Goal: Task Accomplishment & Management: Manage account settings

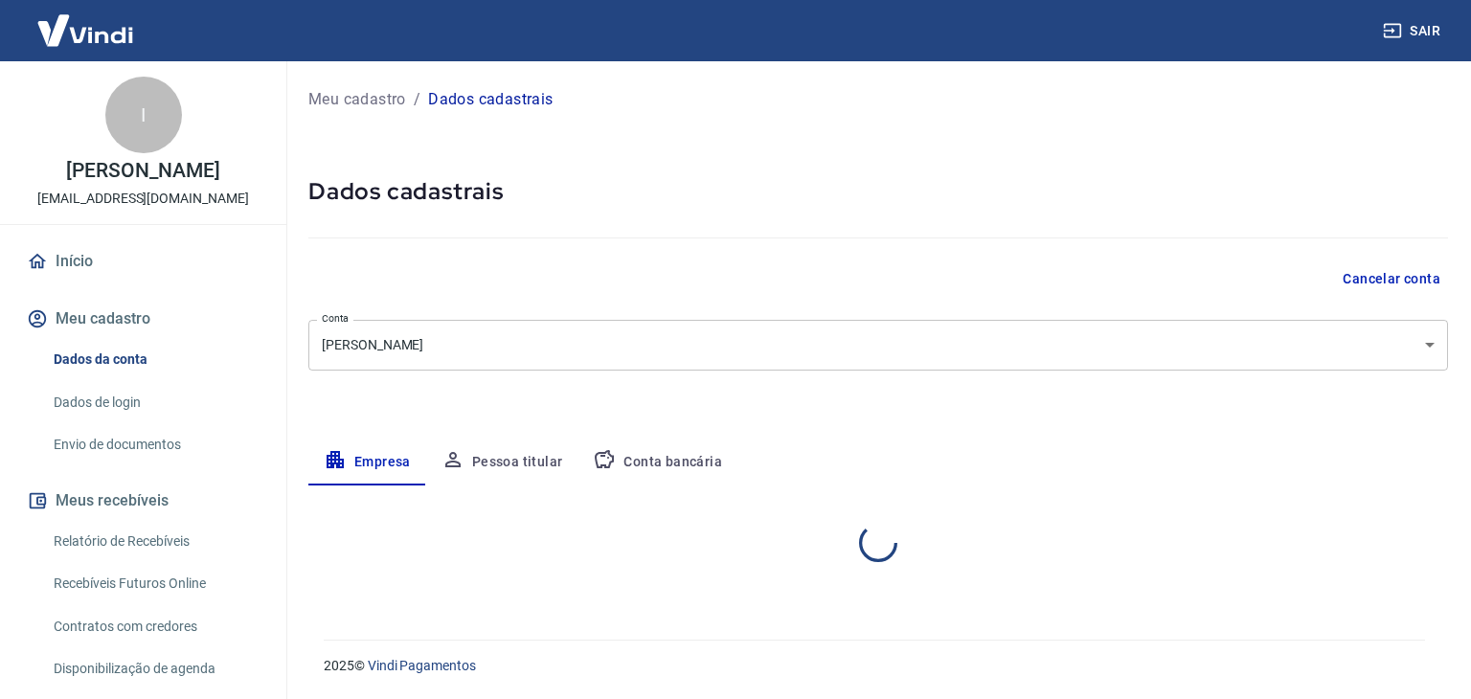
select select "BA"
select select "business"
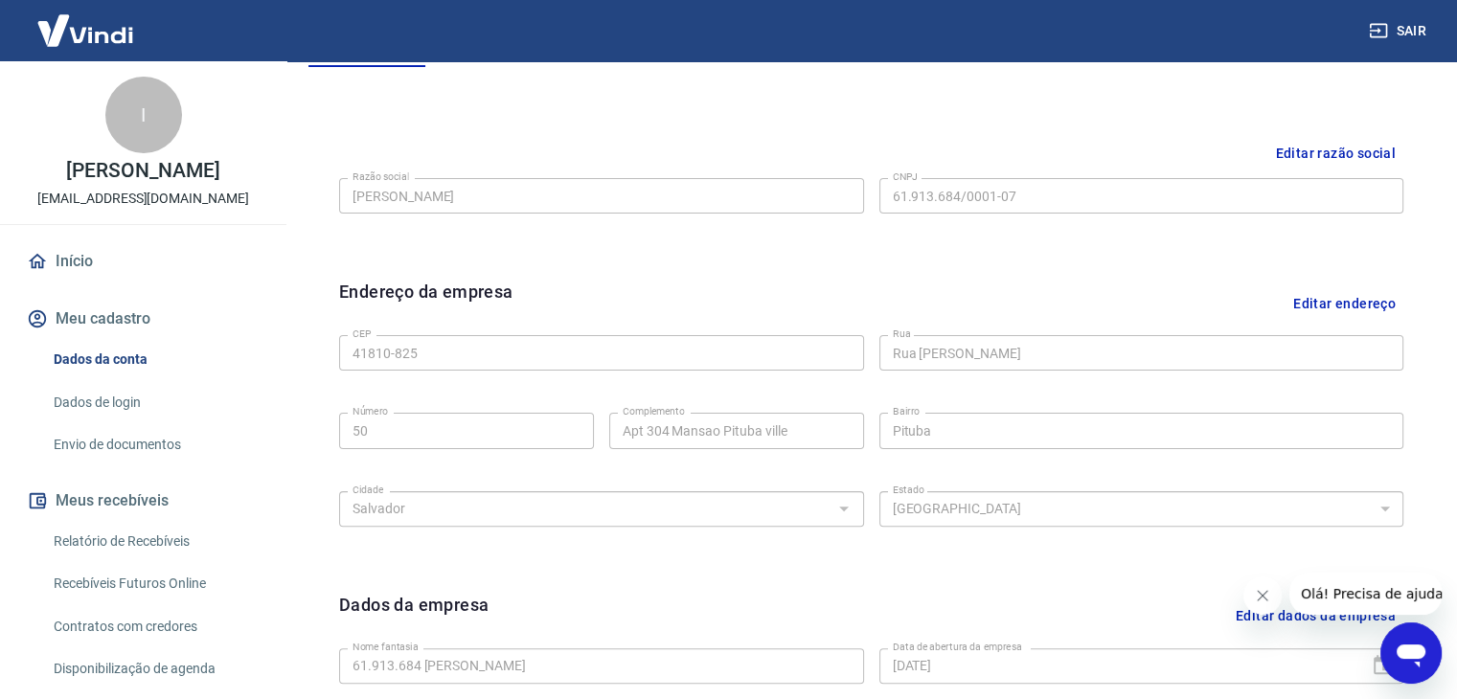
scroll to position [107, 0]
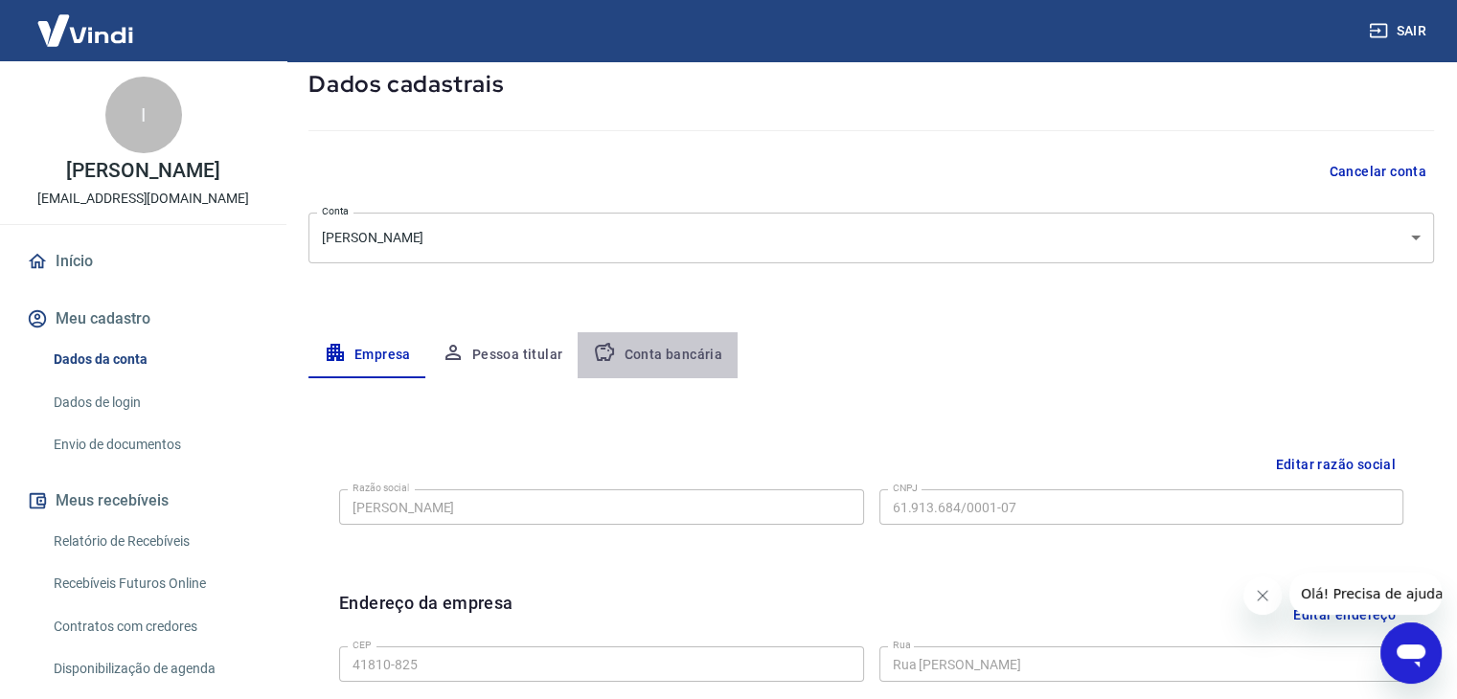
click at [688, 349] on button "Conta bancária" at bounding box center [657, 355] width 160 height 46
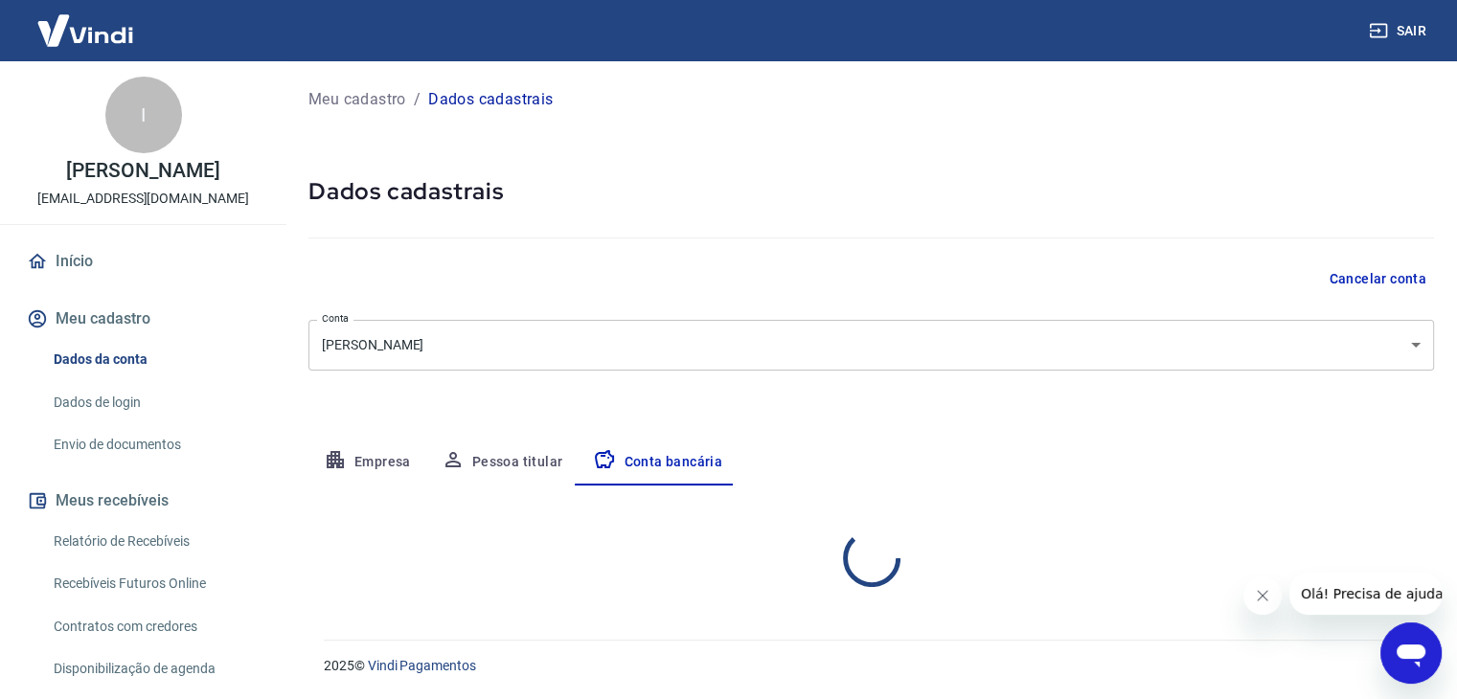
scroll to position [0, 0]
select select "1"
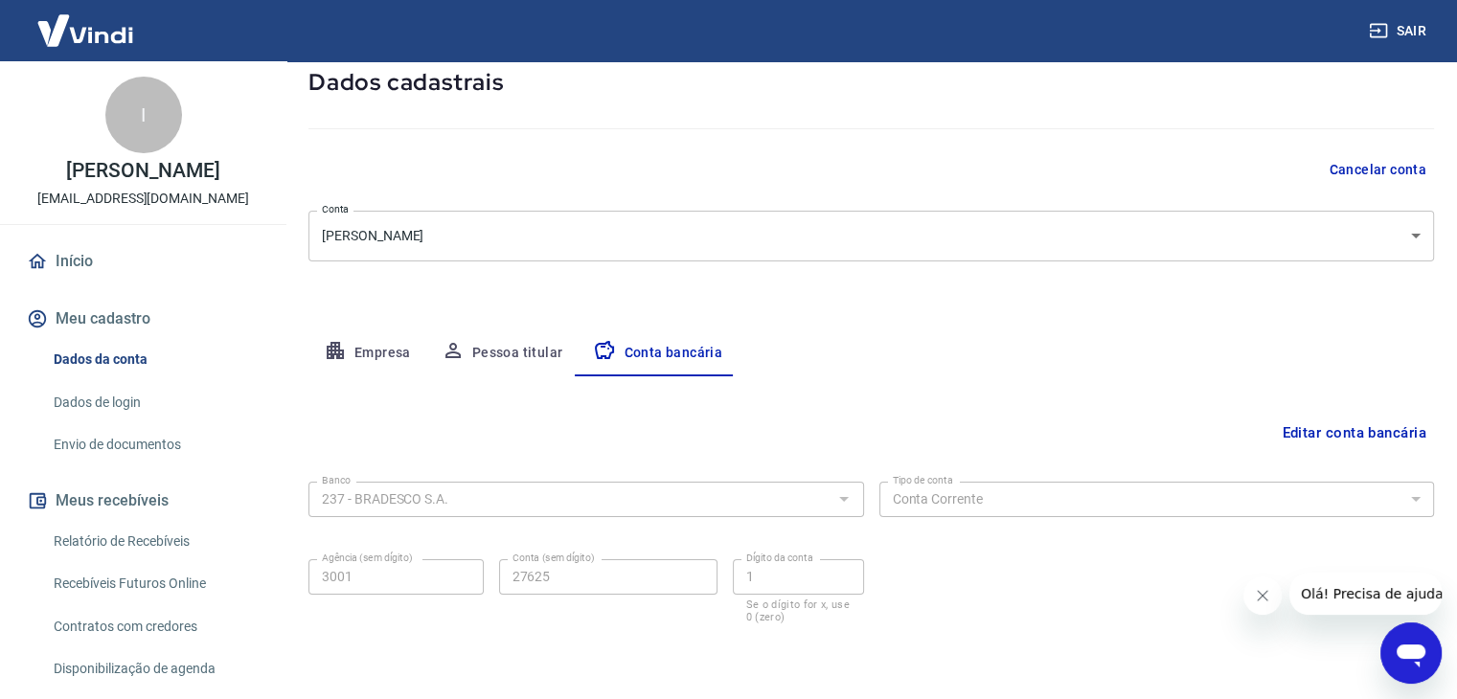
scroll to position [172, 0]
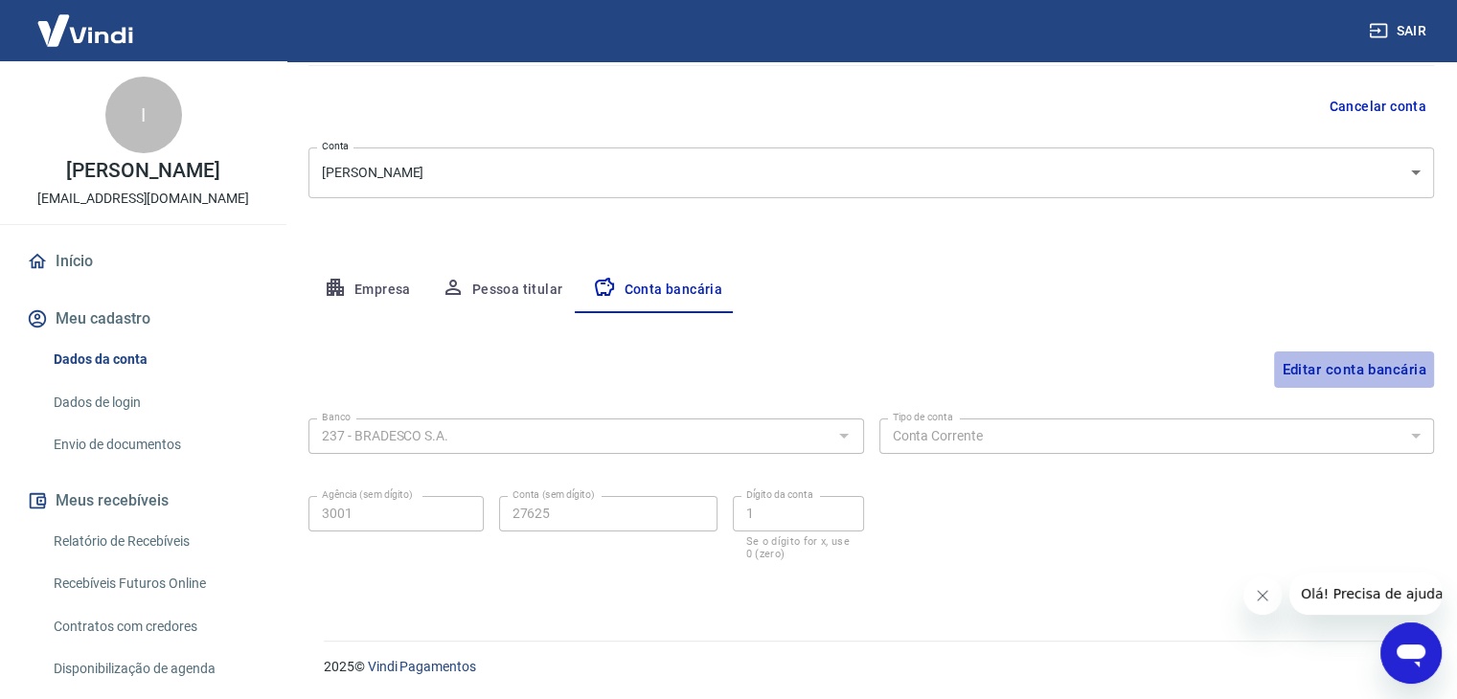
click at [1346, 364] on button "Editar conta bancária" at bounding box center [1354, 369] width 160 height 36
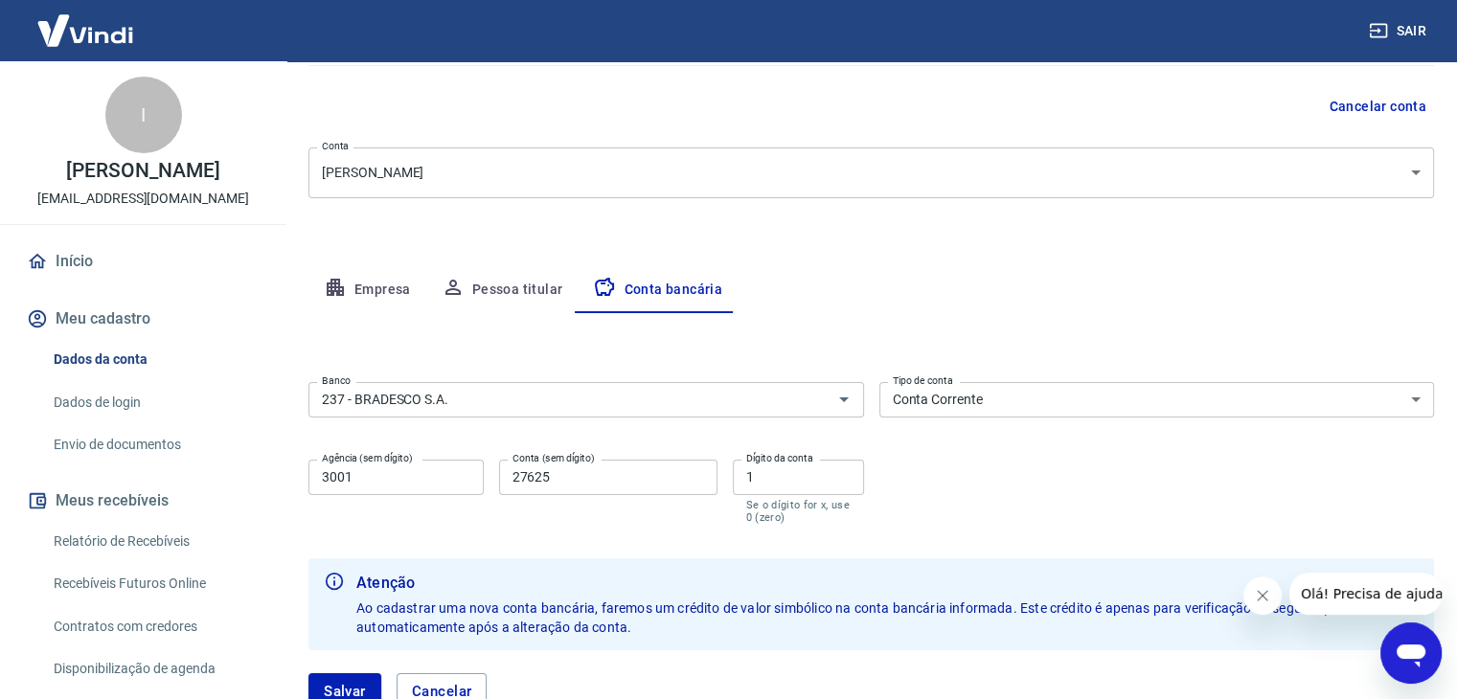
click at [1050, 318] on div "Editar conta bancária Banco 237 - BRADESCO S.A. Banco Tipo de conta Conta Corre…" at bounding box center [870, 522] width 1125 height 419
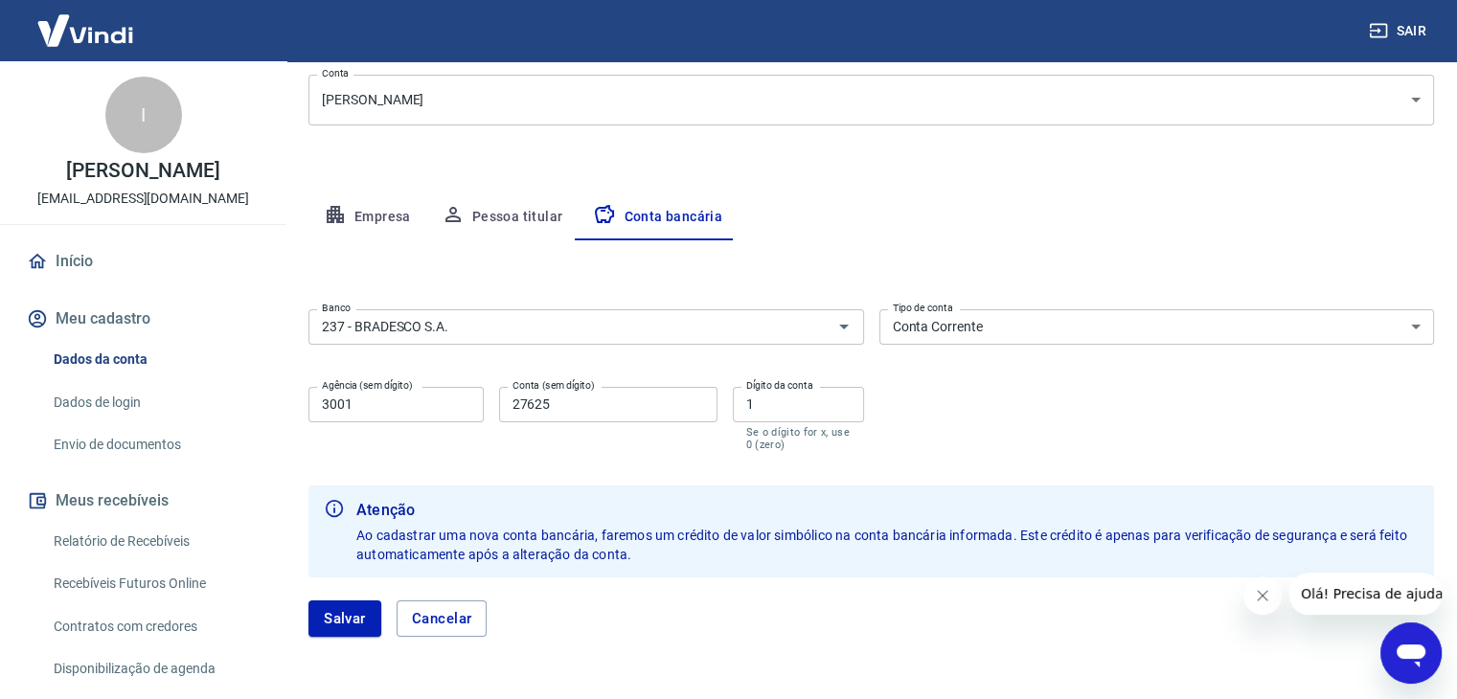
scroll to position [215, 0]
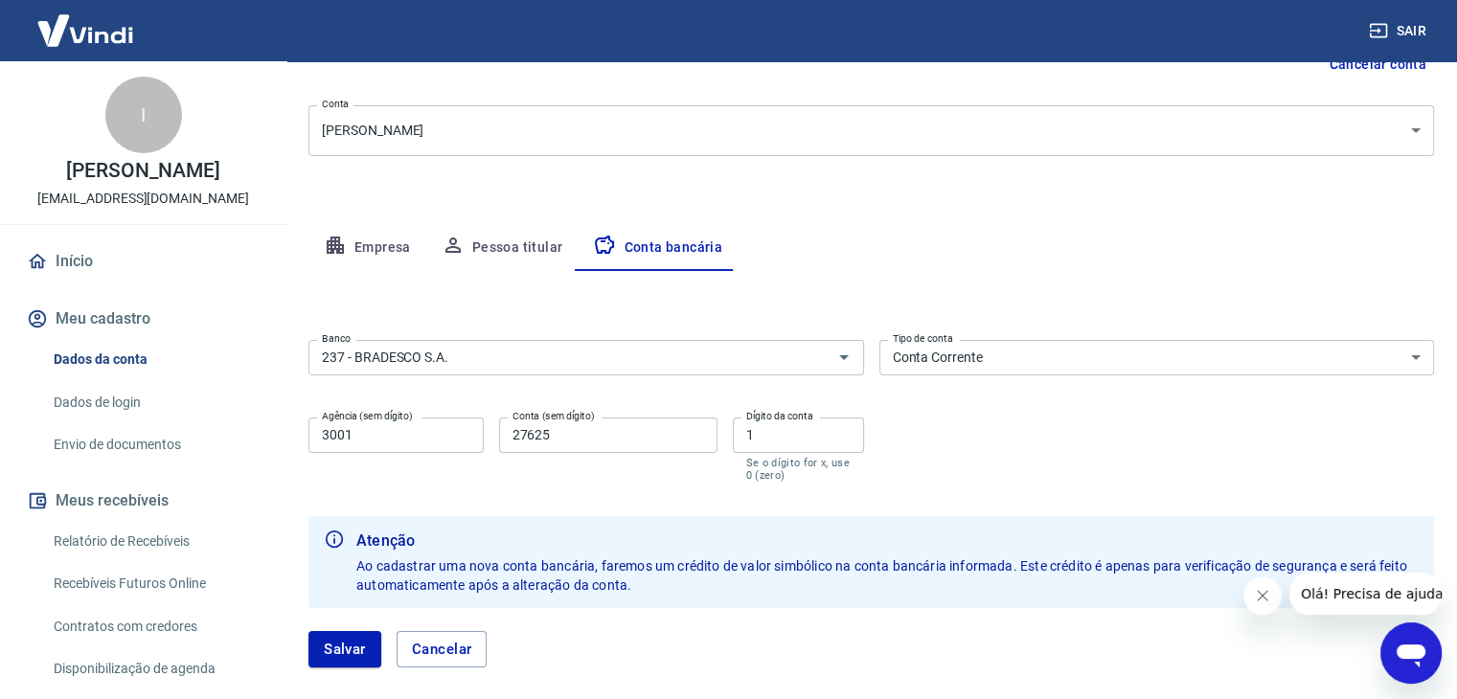
click at [971, 260] on div "Empresa Pessoa titular Conta bancária" at bounding box center [870, 248] width 1125 height 46
click at [518, 244] on button "Pessoa titular" at bounding box center [502, 248] width 152 height 46
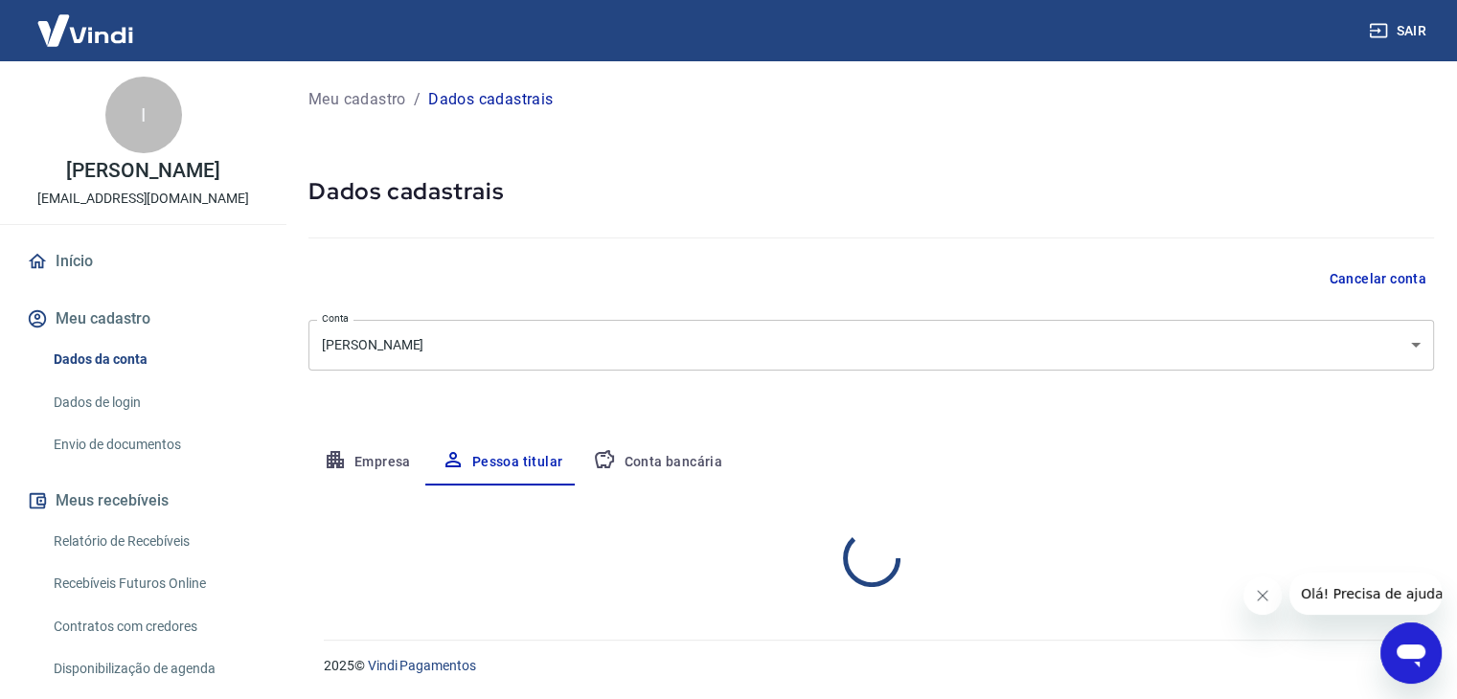
scroll to position [0, 0]
click at [401, 468] on button "Empresa" at bounding box center [367, 463] width 118 height 46
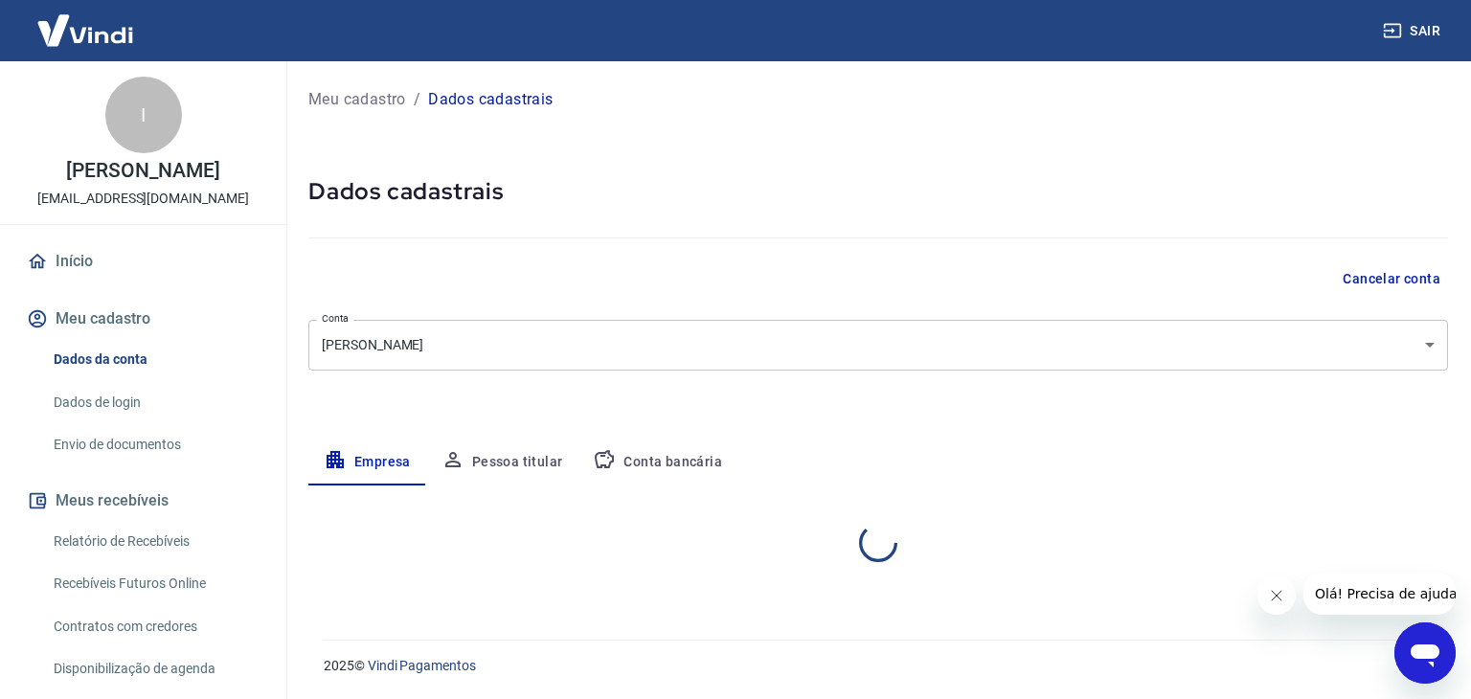
select select "BA"
select select "business"
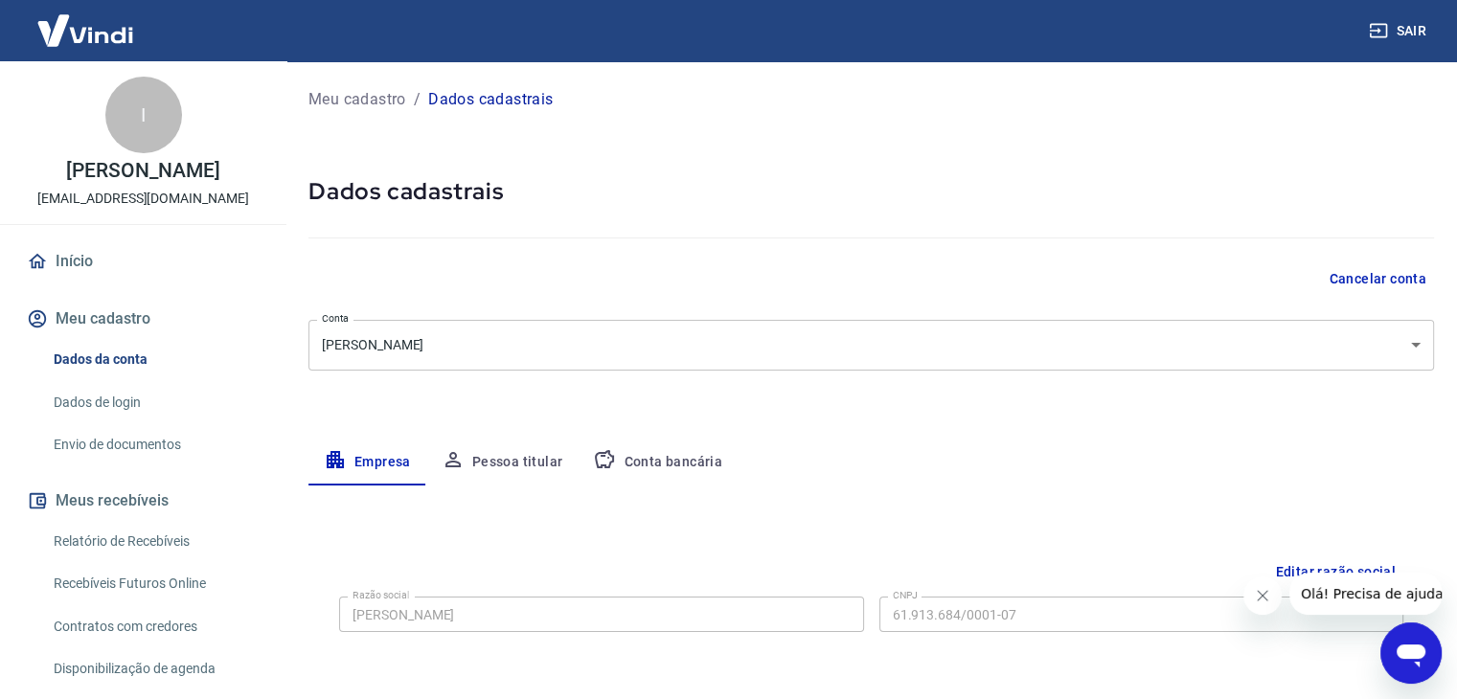
click at [644, 455] on button "Conta bancária" at bounding box center [657, 463] width 160 height 46
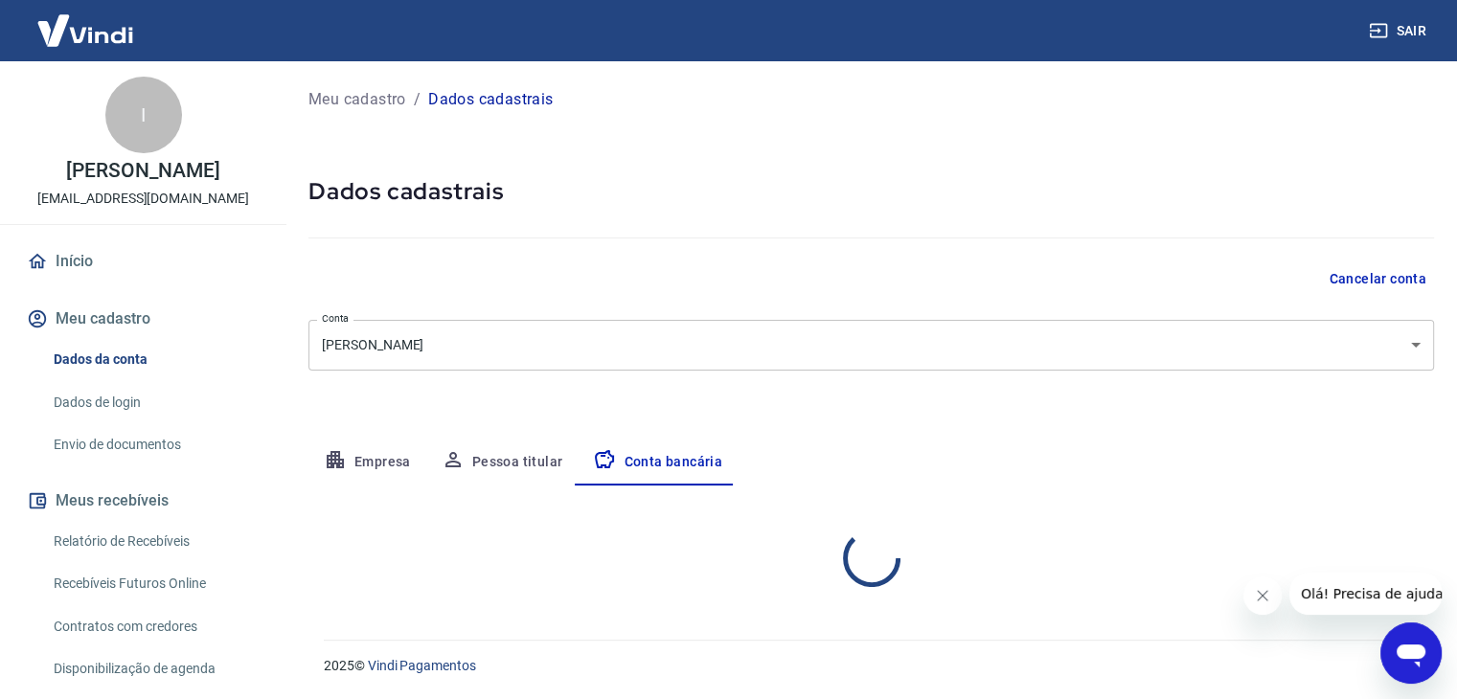
select select "1"
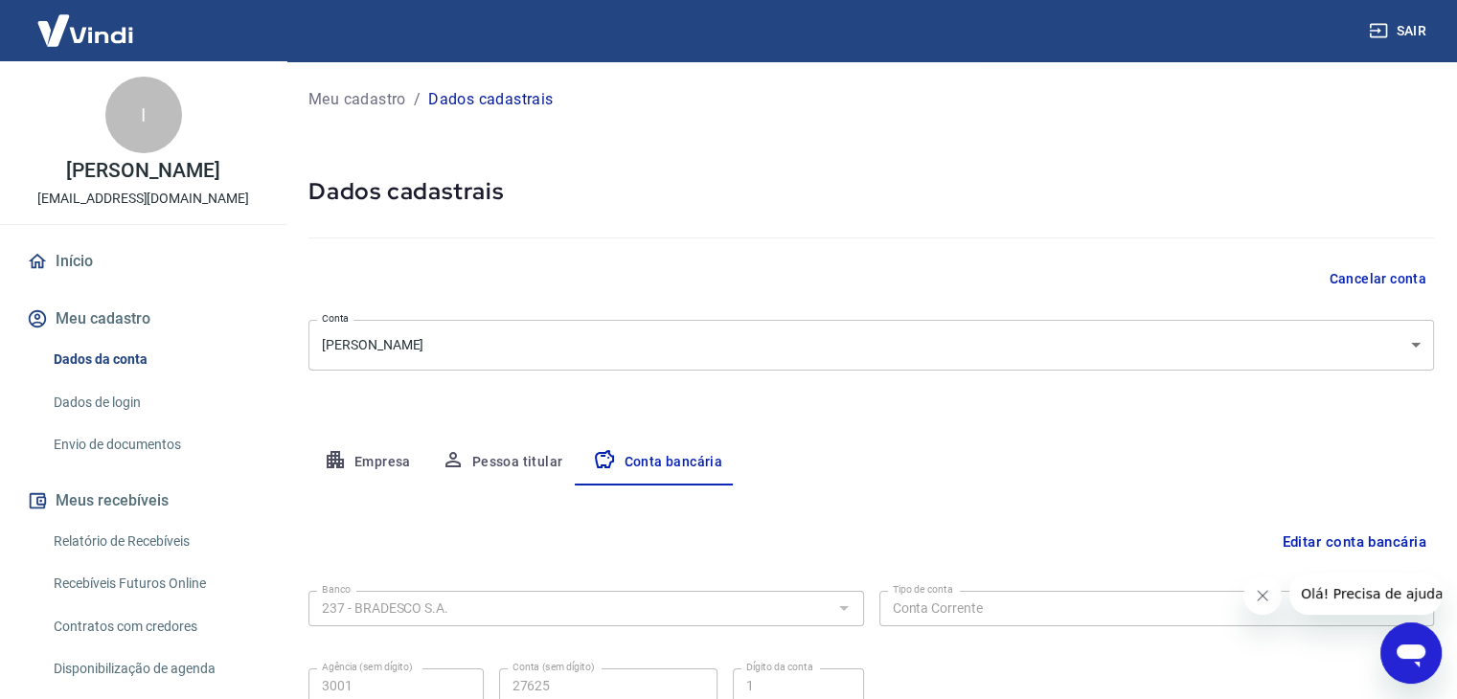
click at [796, 229] on div at bounding box center [870, 234] width 1125 height 55
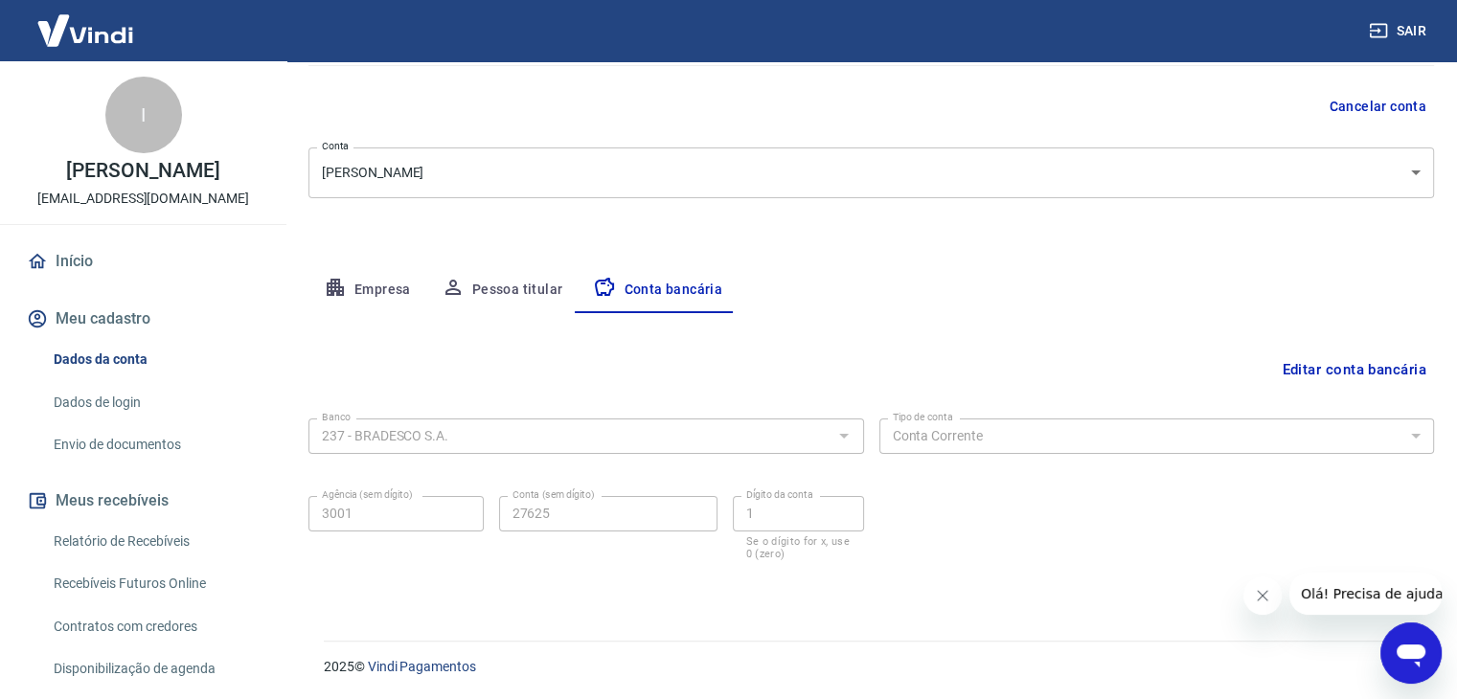
click at [907, 257] on div "Meu cadastro / Dados cadastrais Dados cadastrais Cancelar conta Conta [PERSON_N…" at bounding box center [870, 253] width 1171 height 729
click at [518, 288] on button "Pessoa titular" at bounding box center [502, 290] width 152 height 46
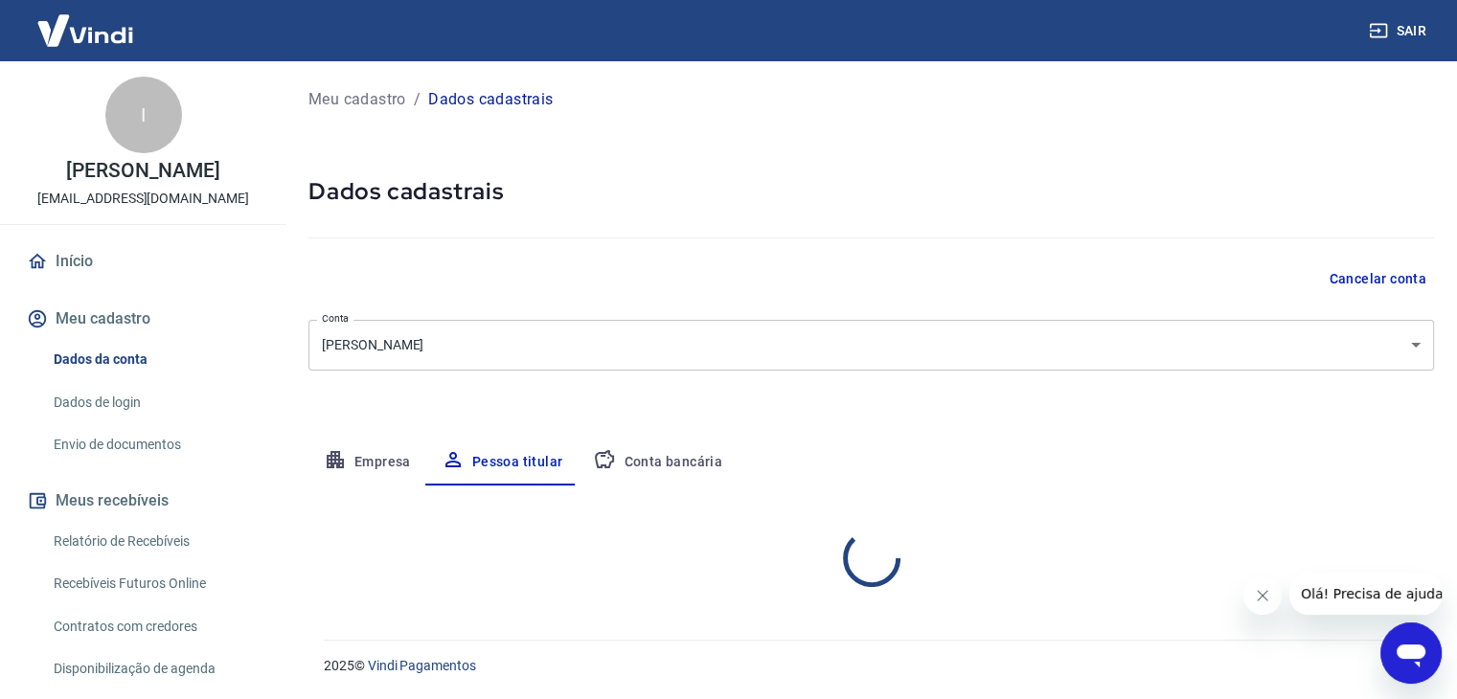
scroll to position [0, 0]
click at [657, 443] on button "Conta bancária" at bounding box center [657, 463] width 160 height 46
select select "1"
